Goal: Transaction & Acquisition: Purchase product/service

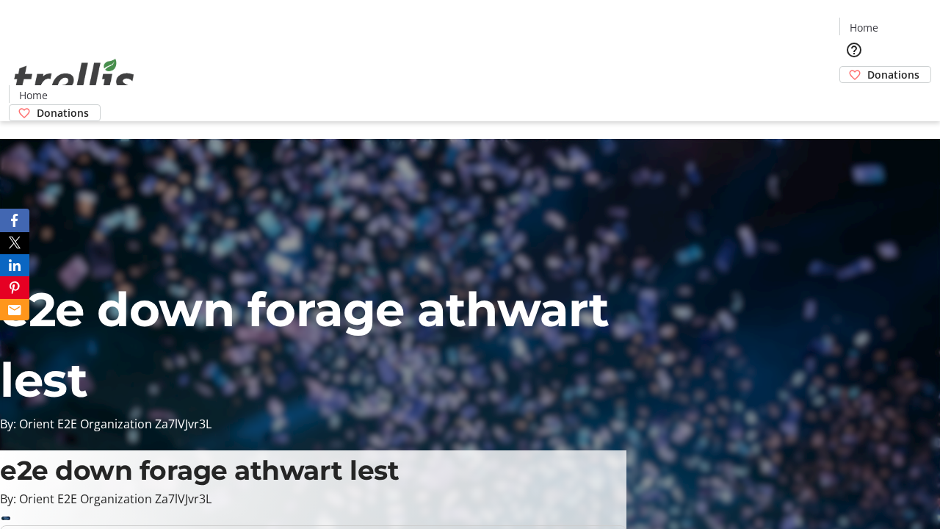
click at [868, 67] on span "Donations" at bounding box center [894, 74] width 52 height 15
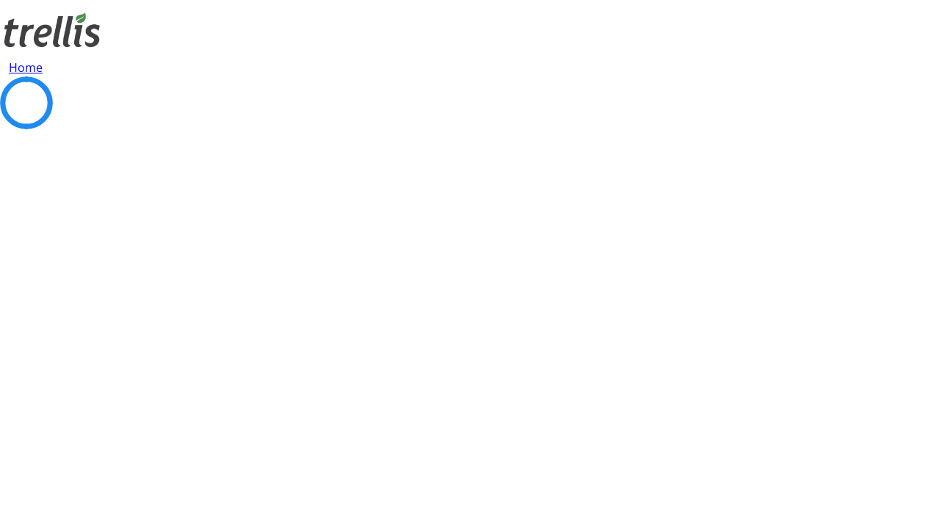
select select "CA"
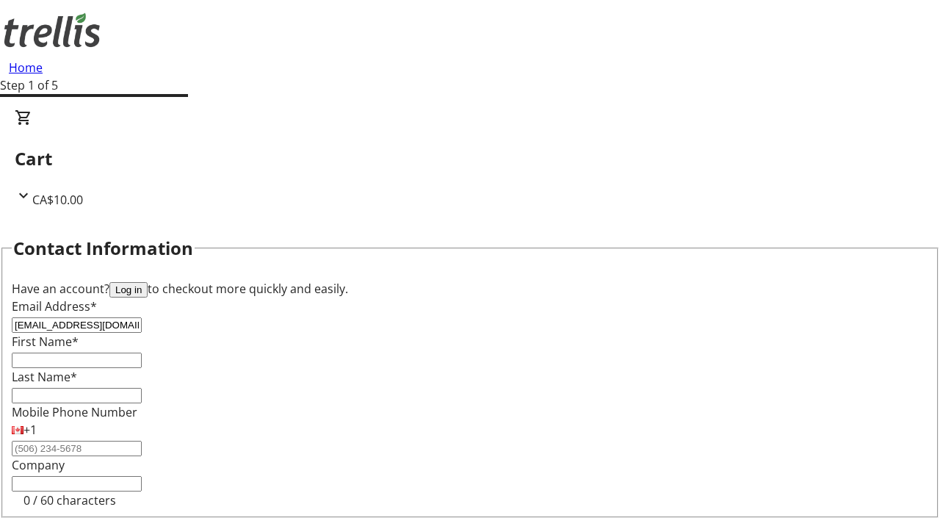
type input "[EMAIL_ADDRESS][DOMAIN_NAME]"
type input "Hertha"
type input "[PERSON_NAME]"
type input "[STREET_ADDRESS][PERSON_NAME]"
type input "Kelowna"
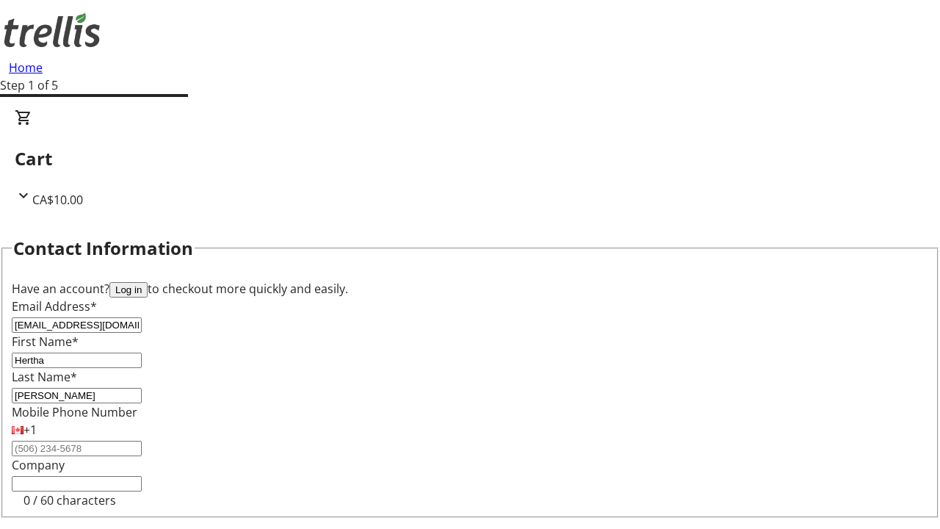
scroll to position [197, 0]
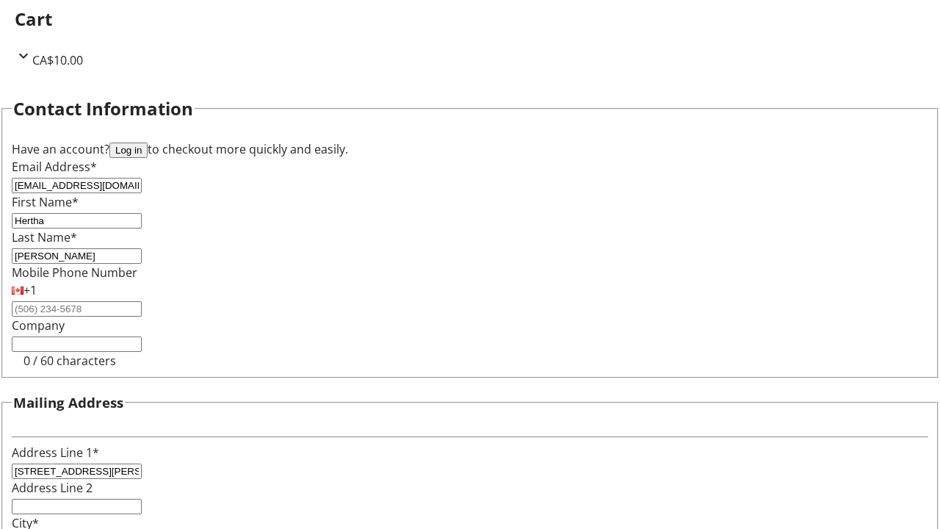
select select "BC"
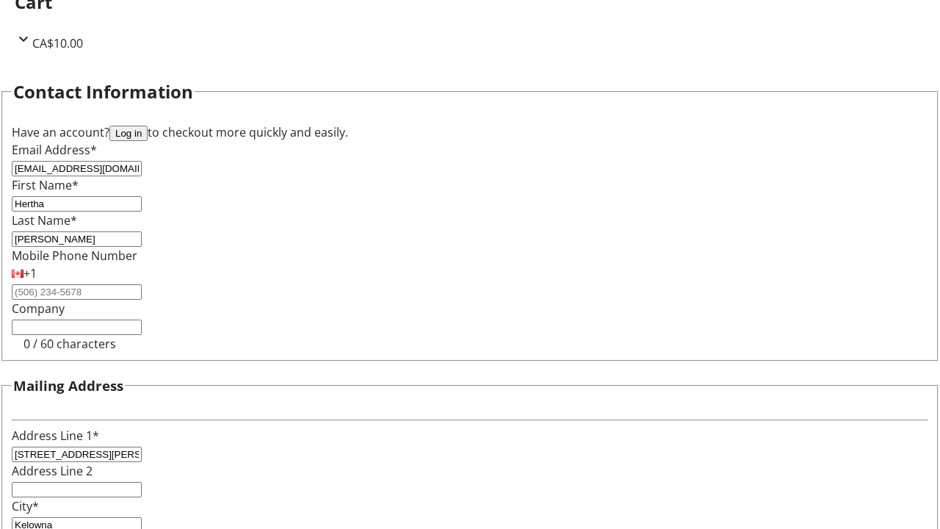
type input "Kelowna"
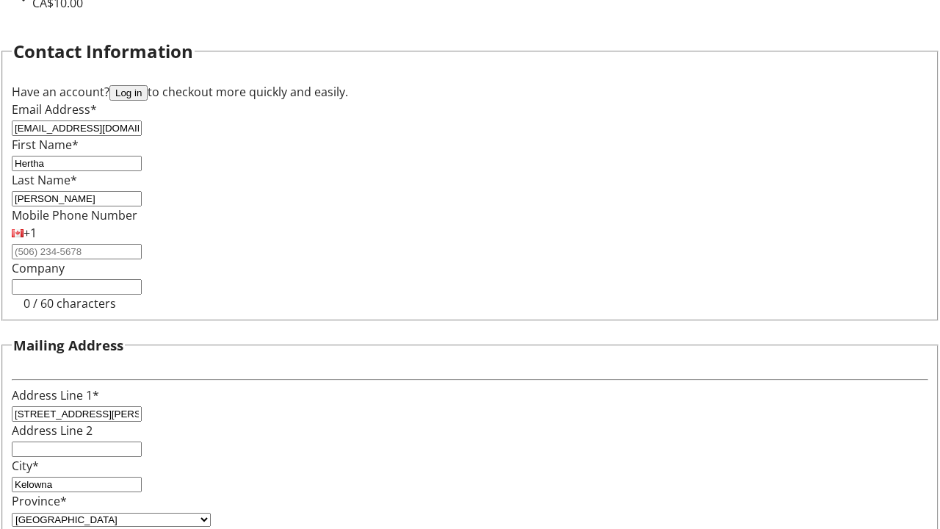
type input "V1Y 0C2"
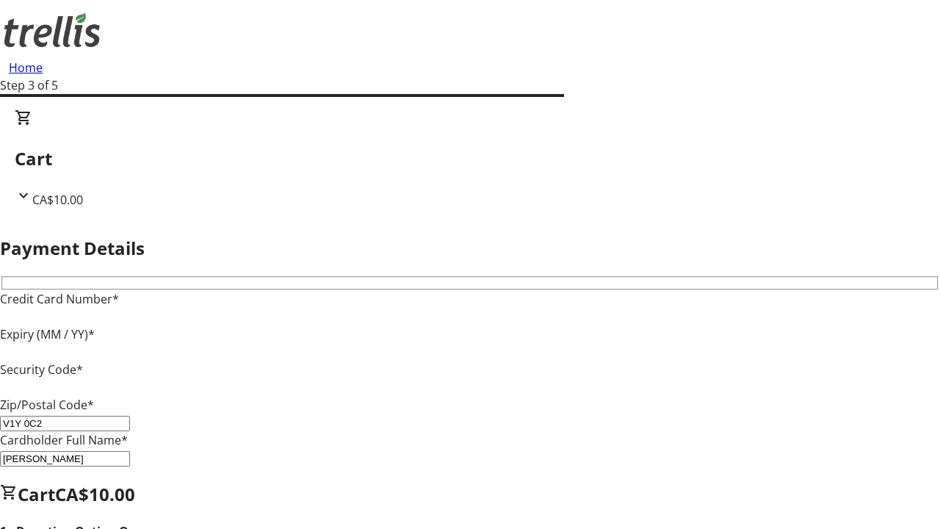
type input "V1Y 0C2"
